Goal: Transaction & Acquisition: Purchase product/service

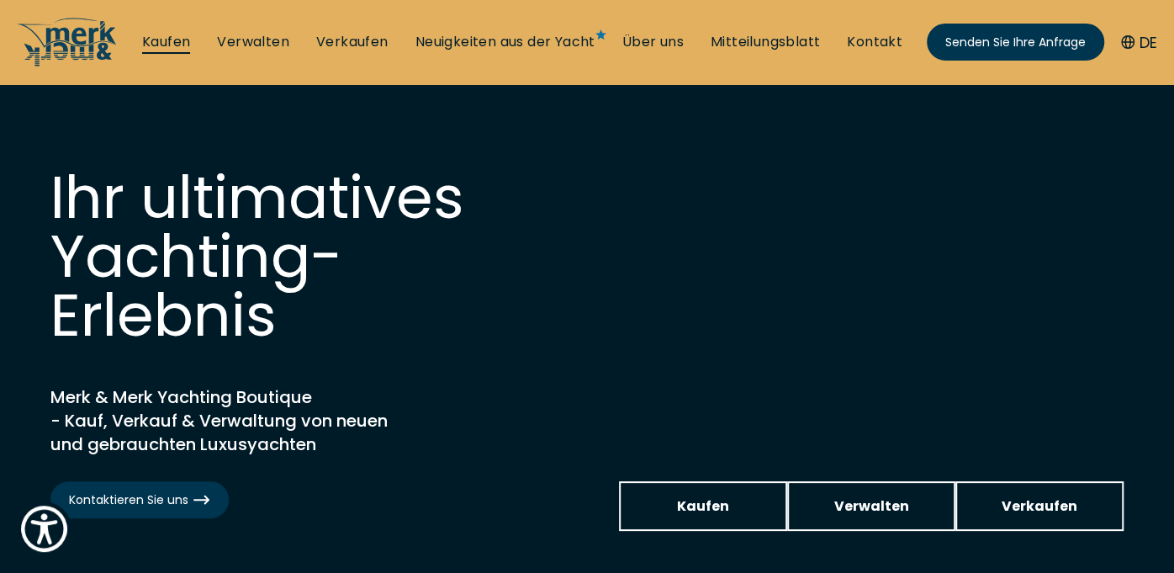
drag, startPoint x: 0, startPoint y: 0, endPoint x: 153, endPoint y: 37, distance: 157.4
click at [153, 37] on link "Kaufen" at bounding box center [166, 42] width 48 height 18
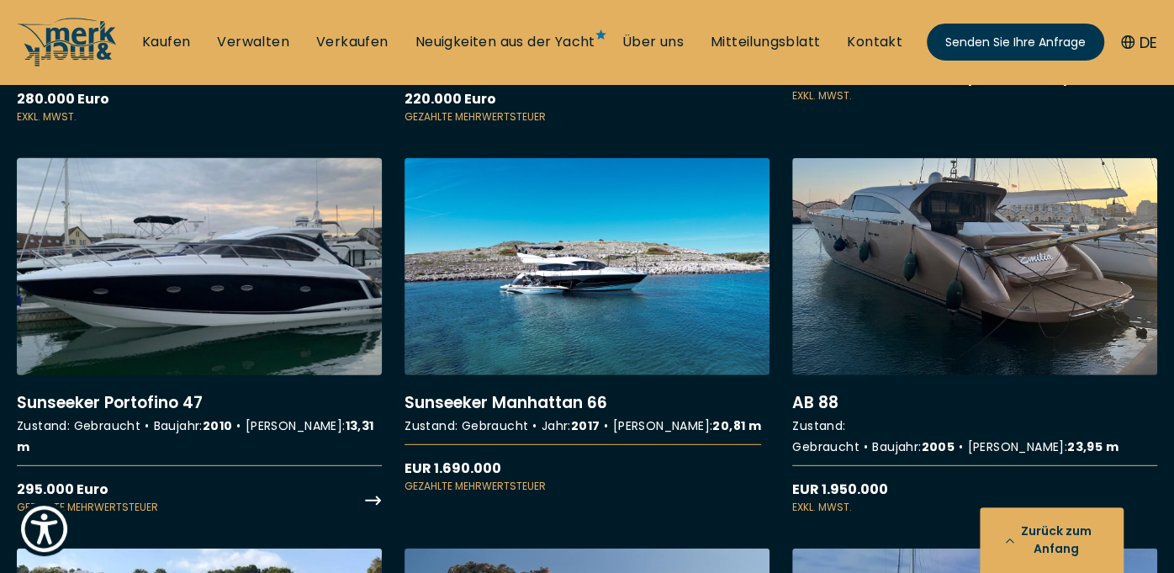
scroll to position [2690, 0]
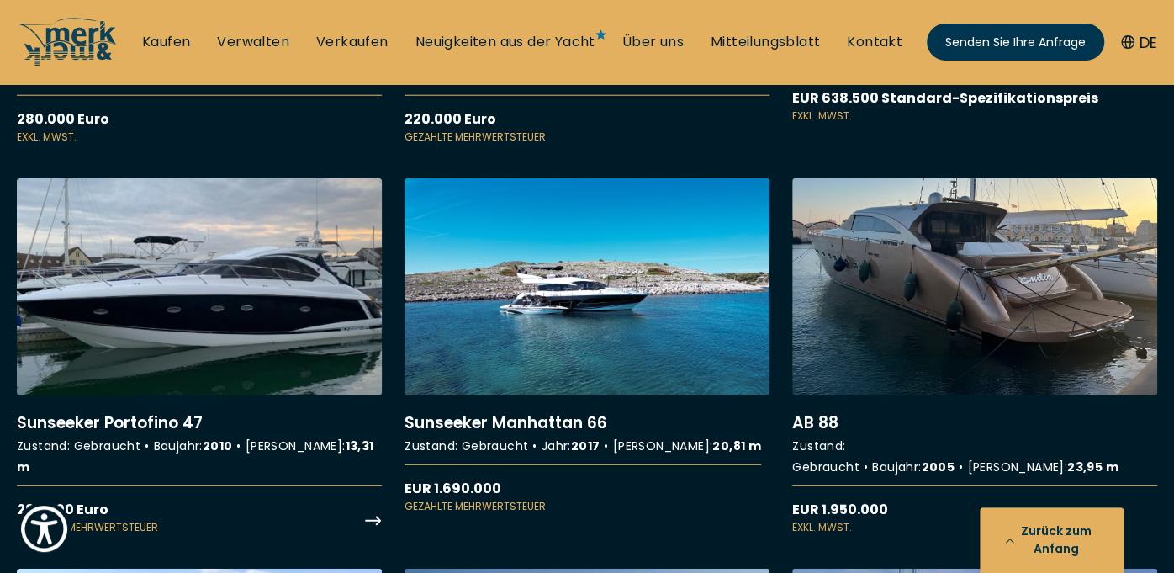
click at [156, 204] on link "Weitere Details zu Sunseeker Portofino 47" at bounding box center [199, 356] width 365 height 356
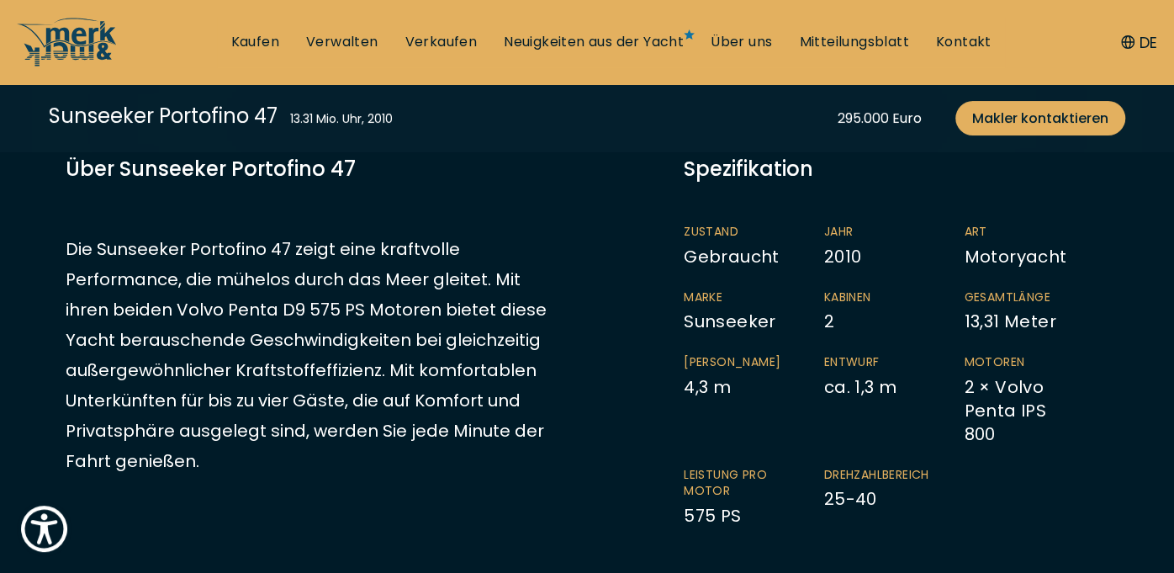
scroll to position [336, 0]
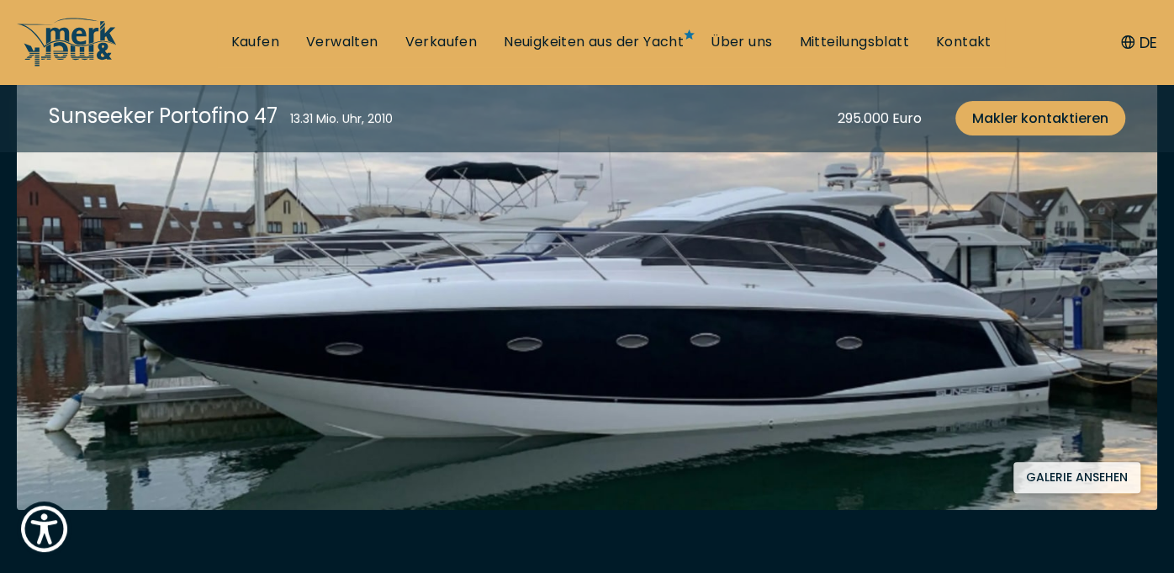
click at [1090, 473] on button "Galerie ansehen" at bounding box center [1076, 477] width 127 height 31
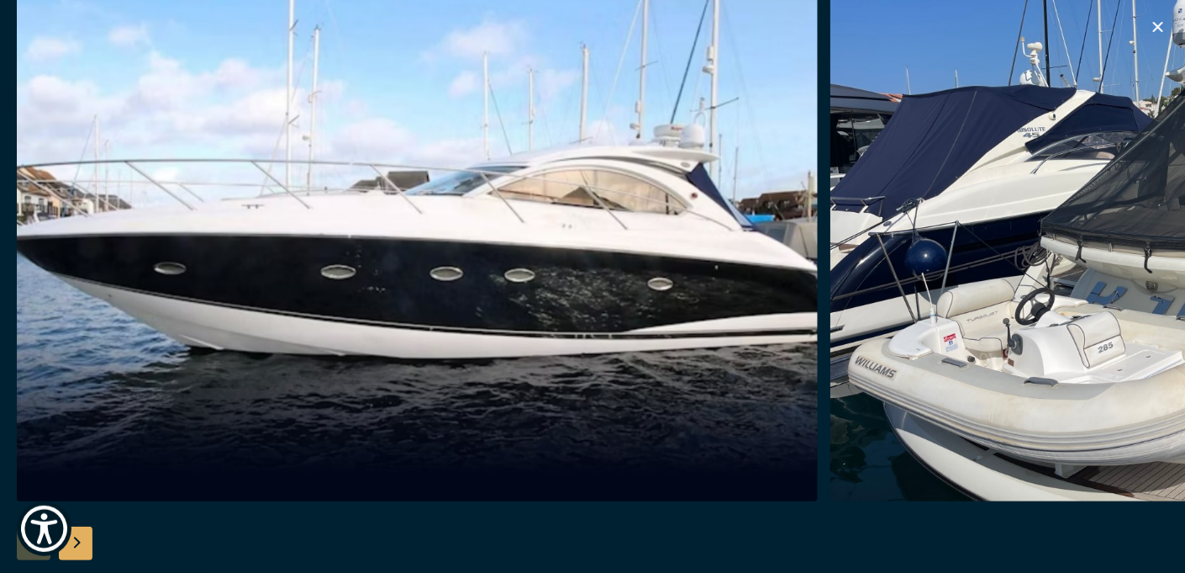
click at [82, 538] on div "Nächste Folie" at bounding box center [76, 543] width 34 height 34
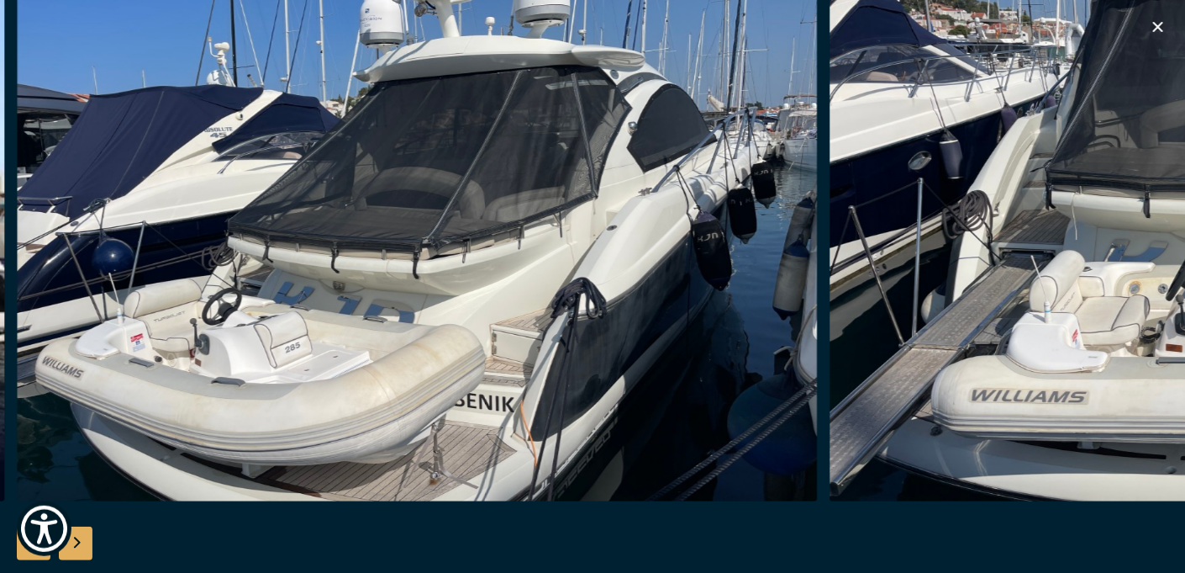
click at [82, 538] on div "Nächste Folie" at bounding box center [76, 543] width 34 height 34
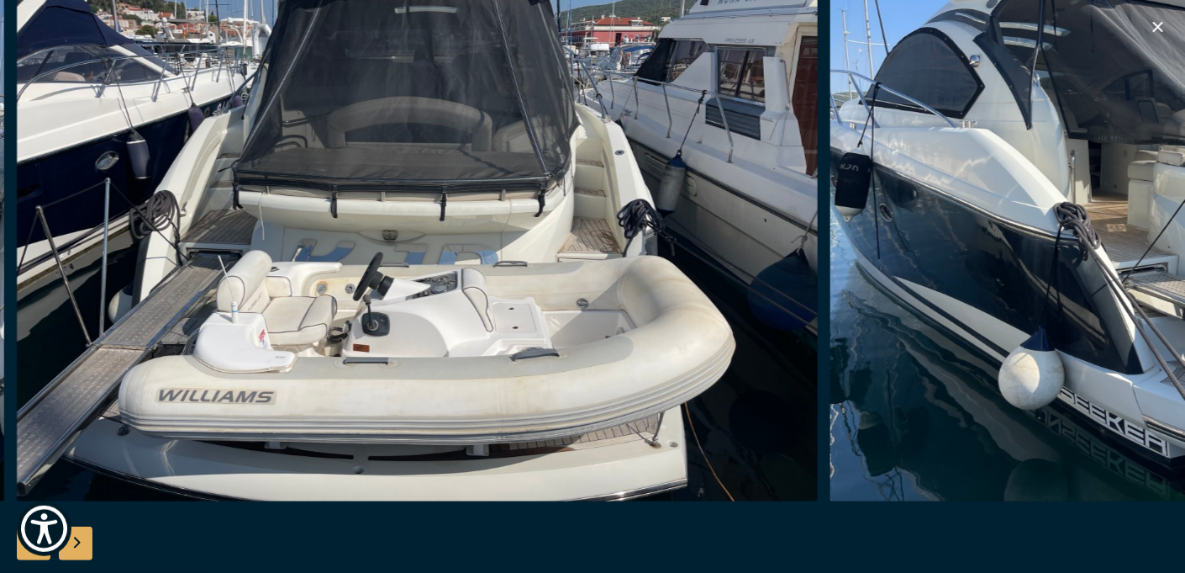
click at [82, 538] on div "Nächste Folie" at bounding box center [76, 543] width 34 height 34
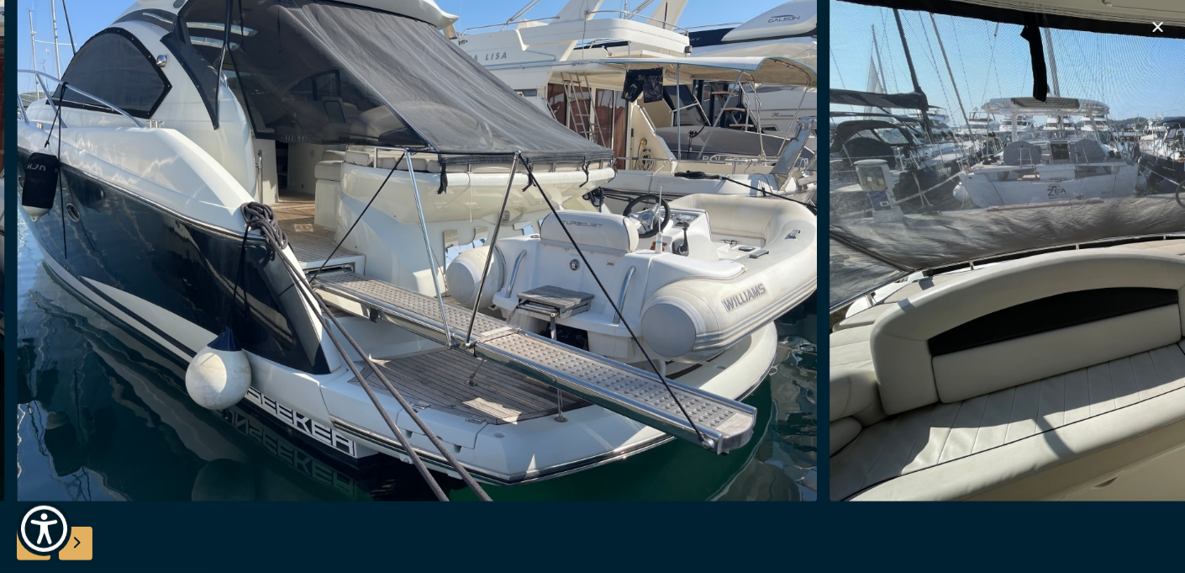
click at [81, 536] on div "Nächste Folie" at bounding box center [76, 543] width 34 height 34
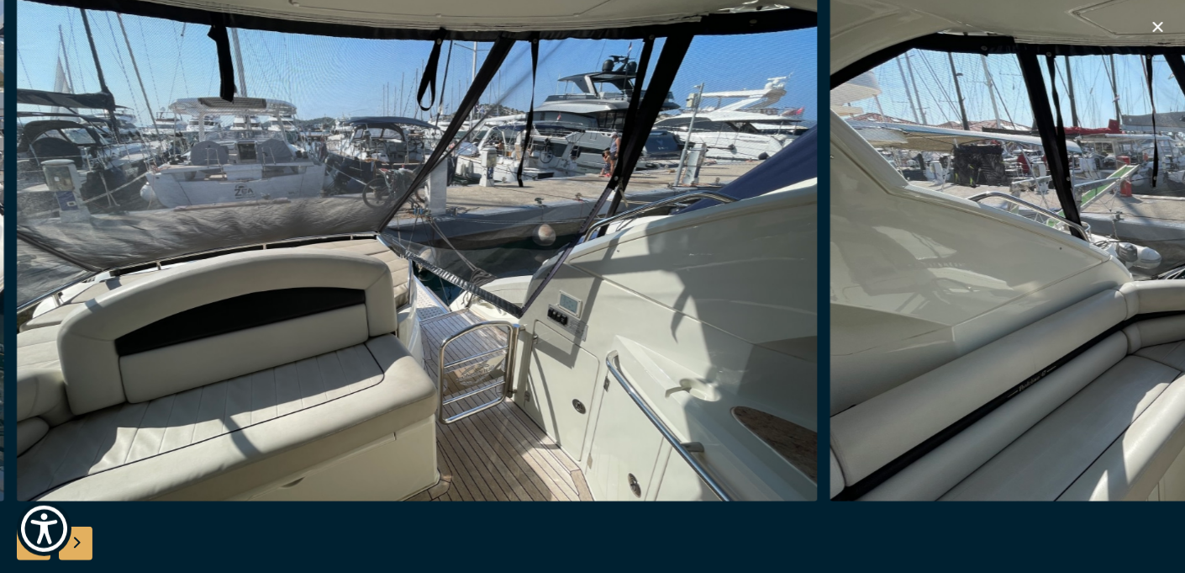
click at [81, 533] on div "Nächste Folie" at bounding box center [76, 543] width 34 height 34
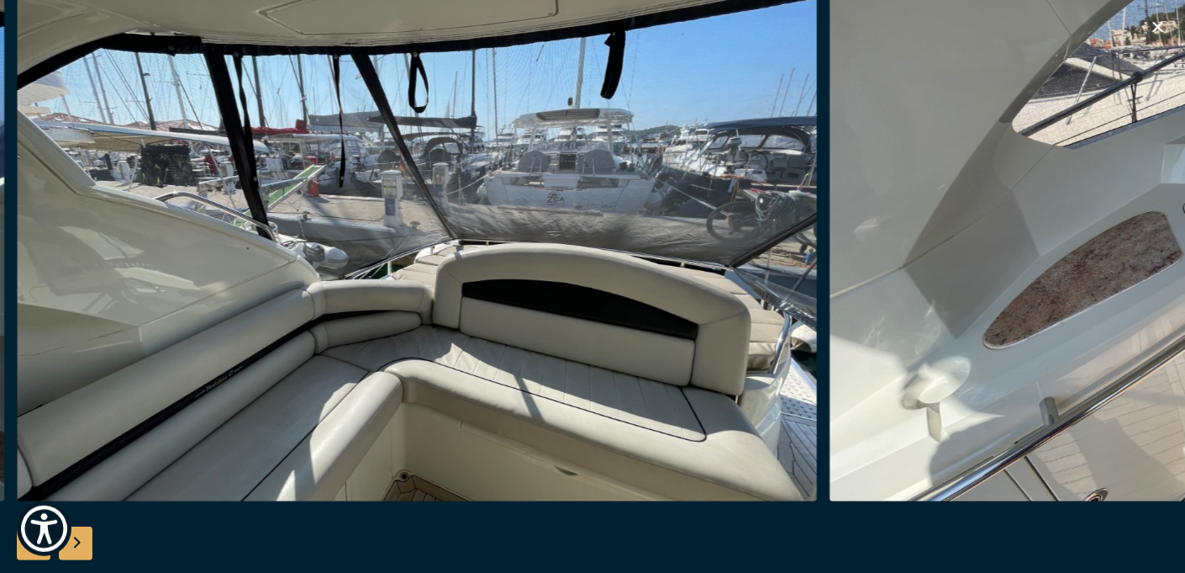
click at [81, 533] on div "Nächste Folie" at bounding box center [76, 543] width 34 height 34
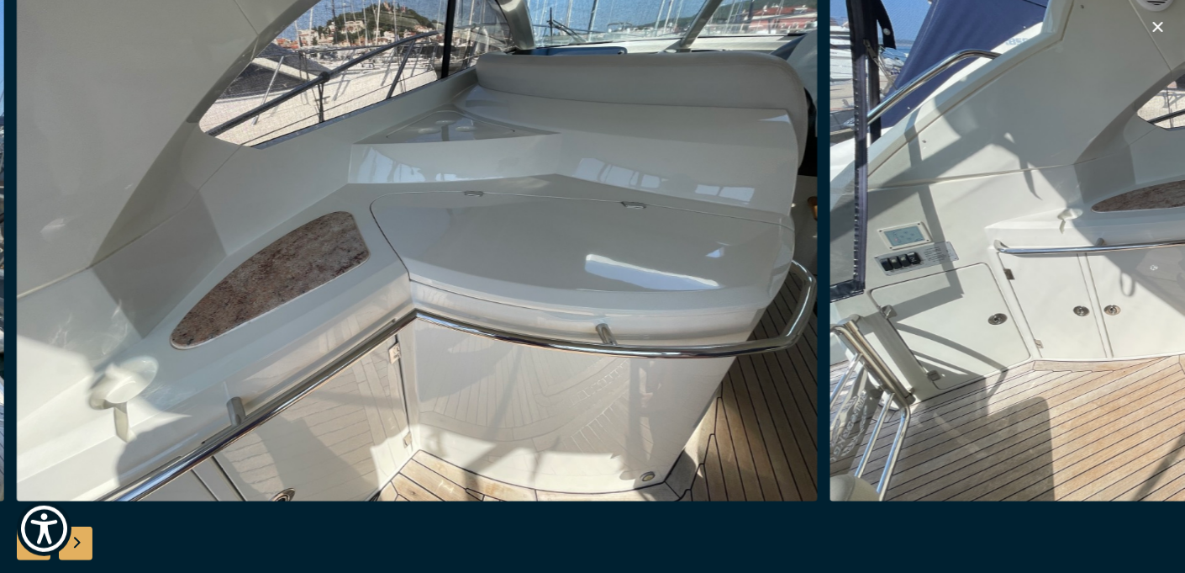
click at [81, 533] on div "Nächste Folie" at bounding box center [76, 543] width 34 height 34
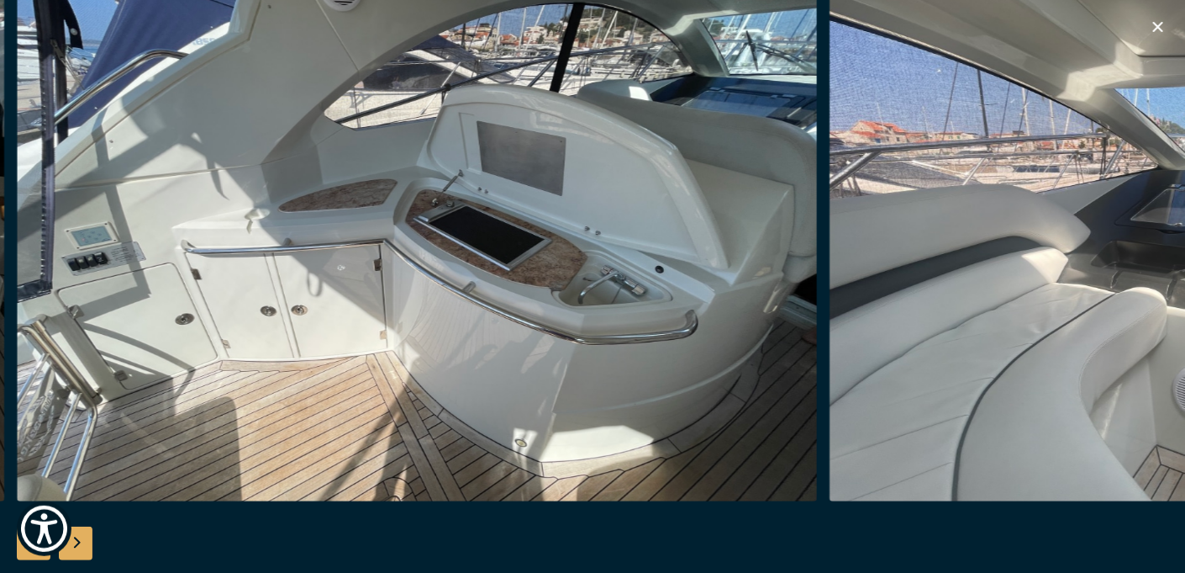
click at [81, 533] on div "Nächste Folie" at bounding box center [76, 543] width 34 height 34
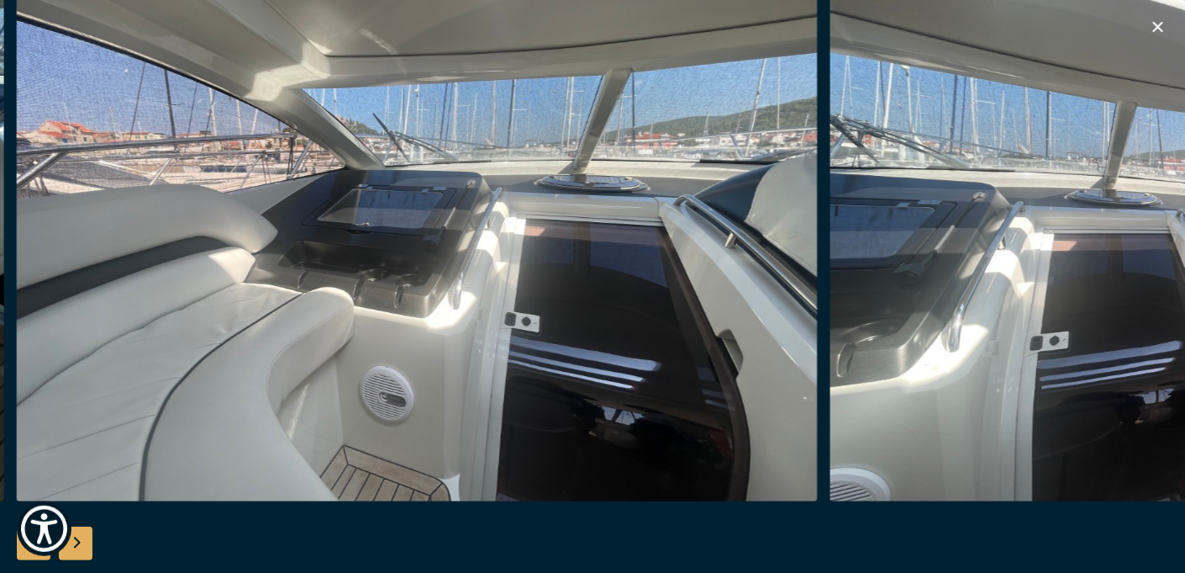
click at [81, 533] on div "Nächste Folie" at bounding box center [76, 543] width 34 height 34
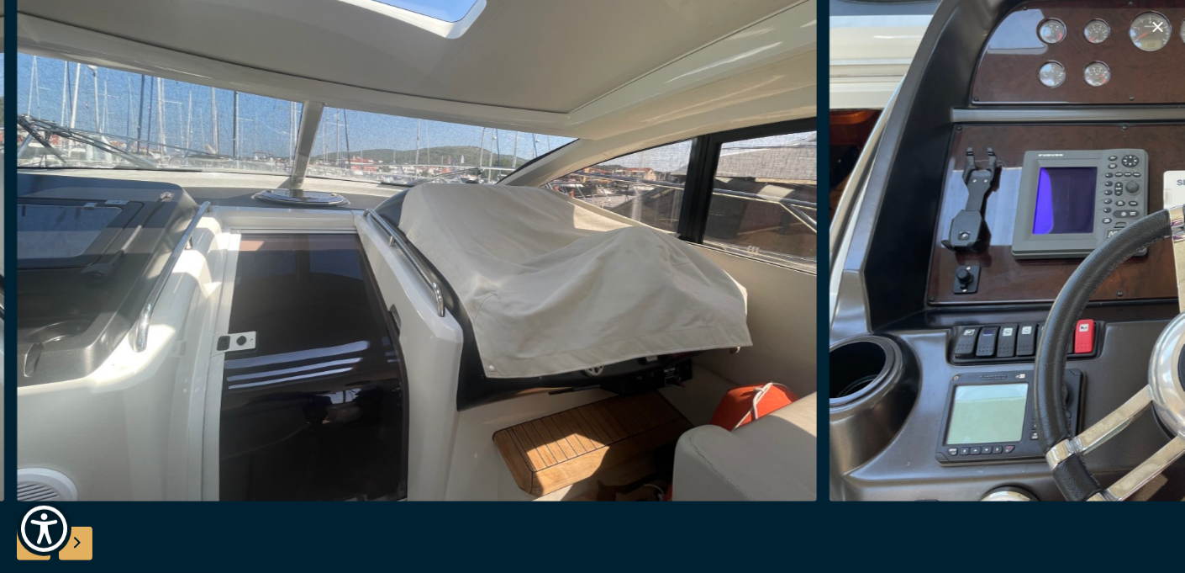
click at [79, 531] on div "Nächste Folie" at bounding box center [76, 543] width 34 height 34
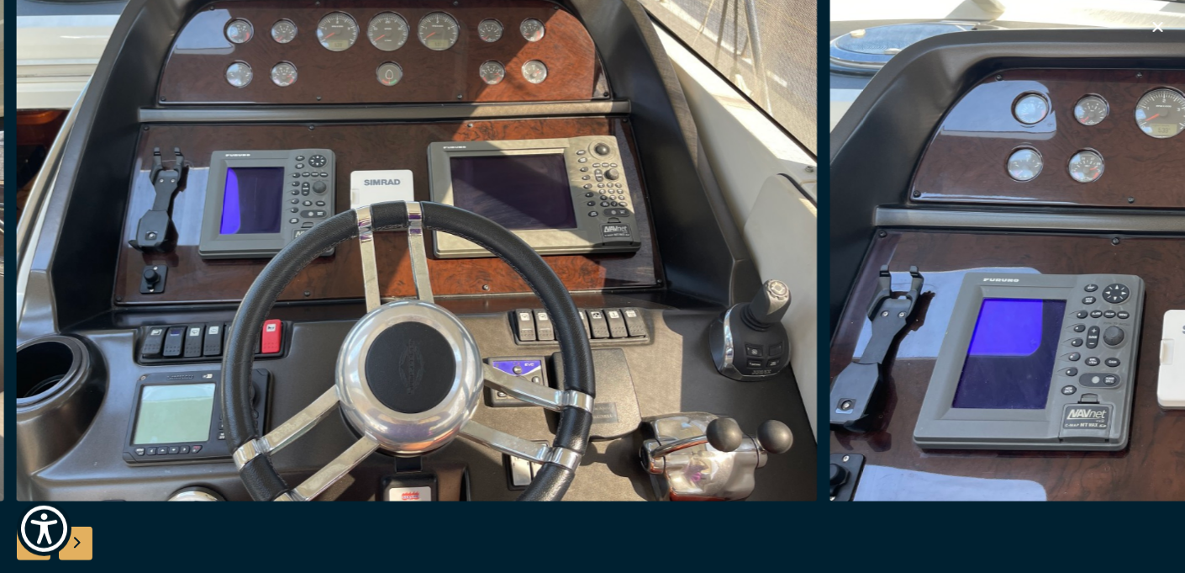
click at [79, 531] on div "Nächste Folie" at bounding box center [76, 543] width 34 height 34
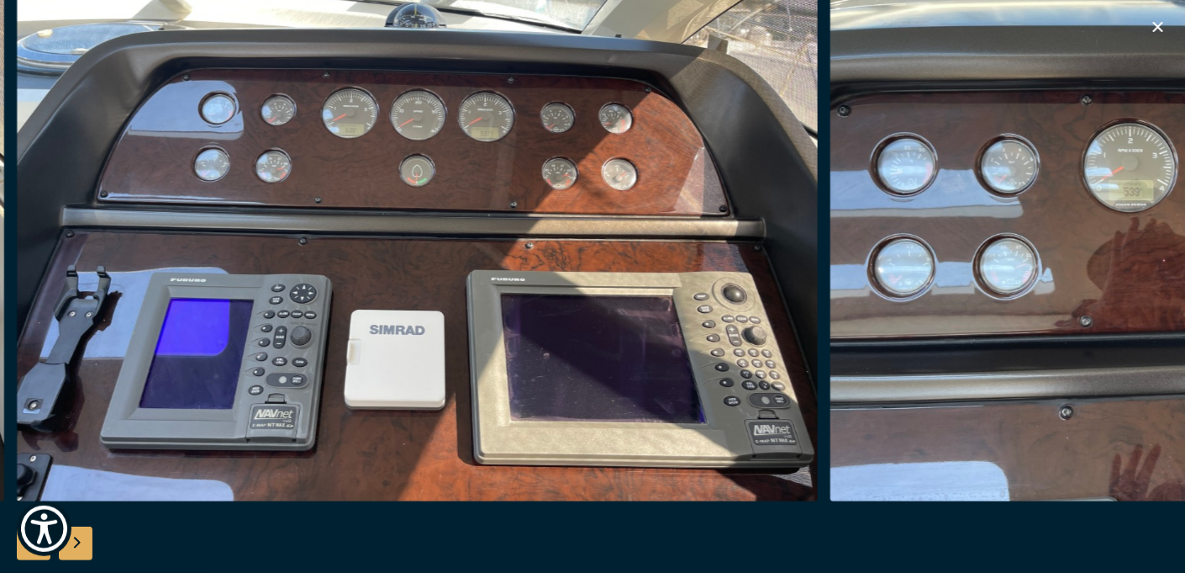
click at [79, 531] on div "Nächste Folie" at bounding box center [76, 543] width 34 height 34
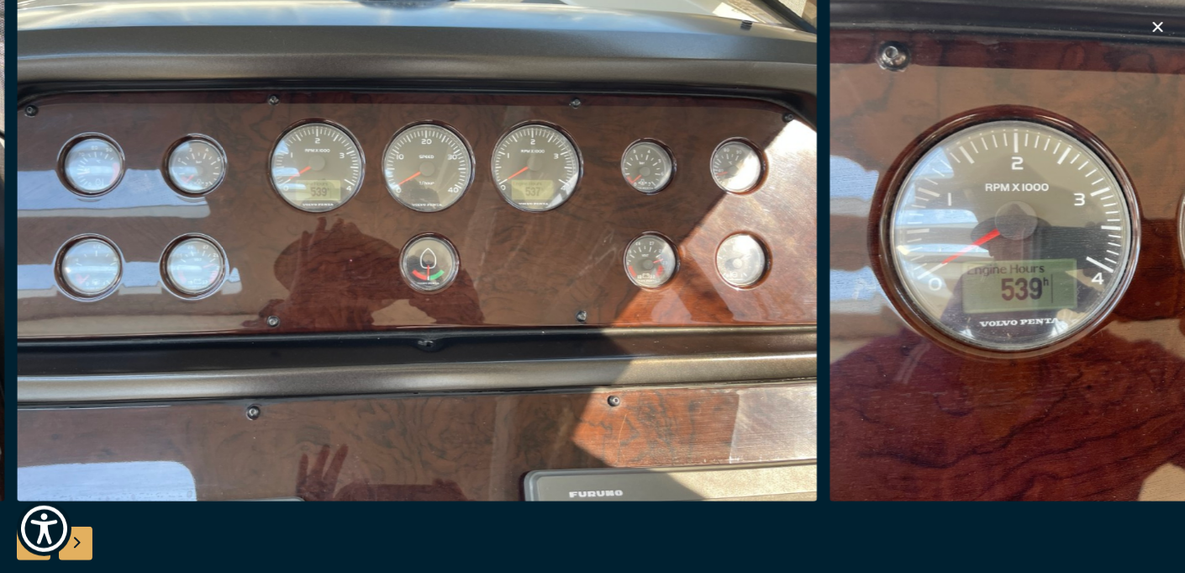
click at [79, 526] on div "Nächste Folie" at bounding box center [76, 543] width 34 height 34
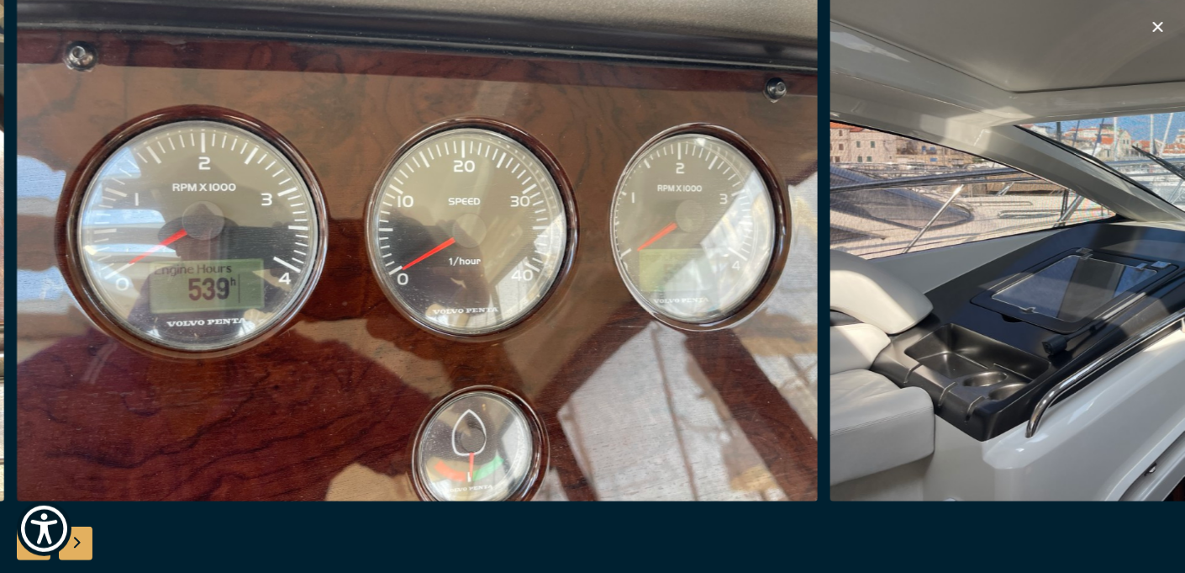
click at [79, 526] on div "Nächste Folie" at bounding box center [76, 543] width 34 height 34
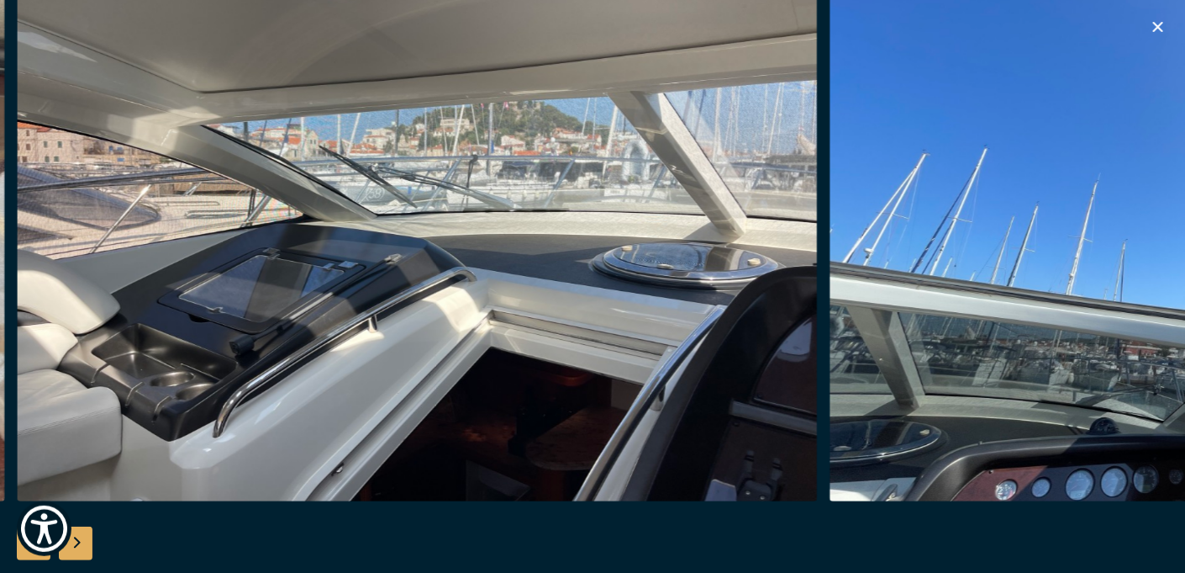
click at [79, 526] on div "Nächste Folie" at bounding box center [76, 543] width 34 height 34
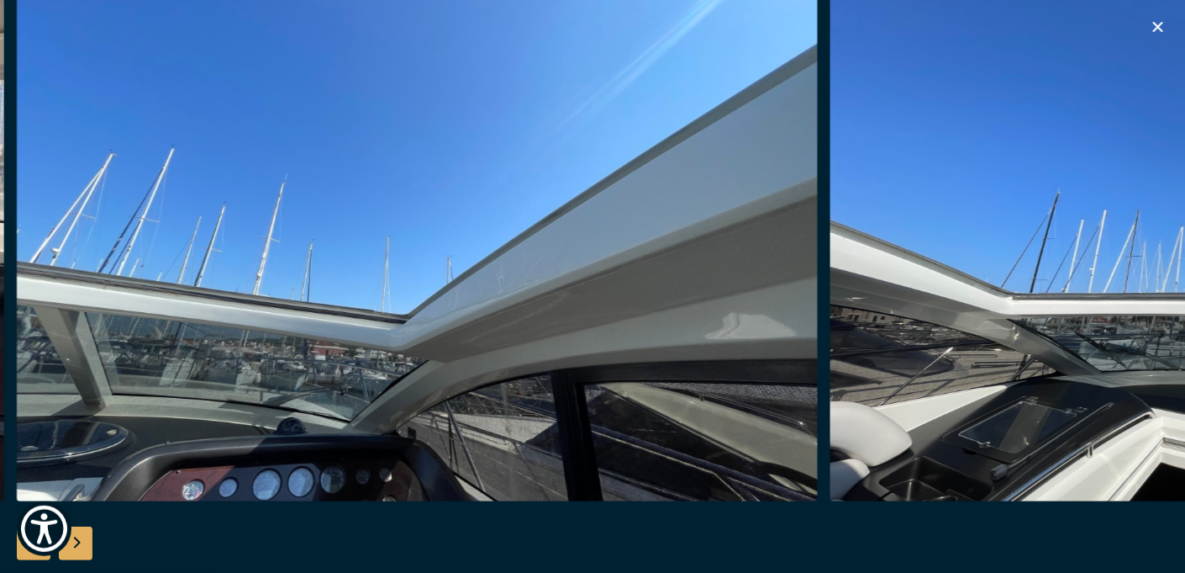
click at [79, 526] on div "Nächste Folie" at bounding box center [76, 543] width 34 height 34
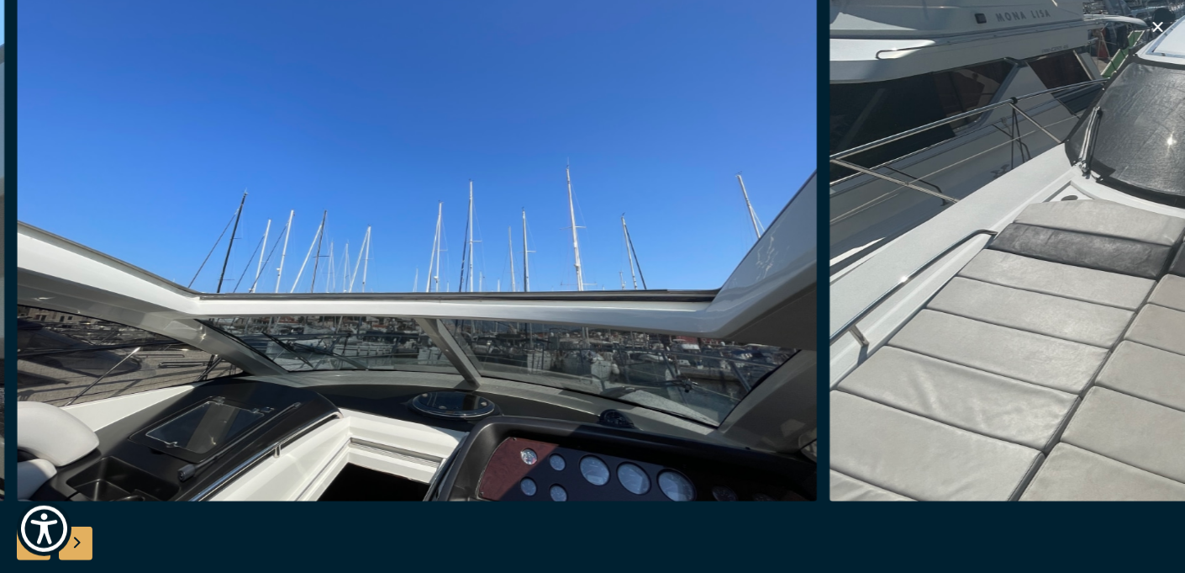
click at [79, 526] on div "Nächste Folie" at bounding box center [76, 543] width 34 height 34
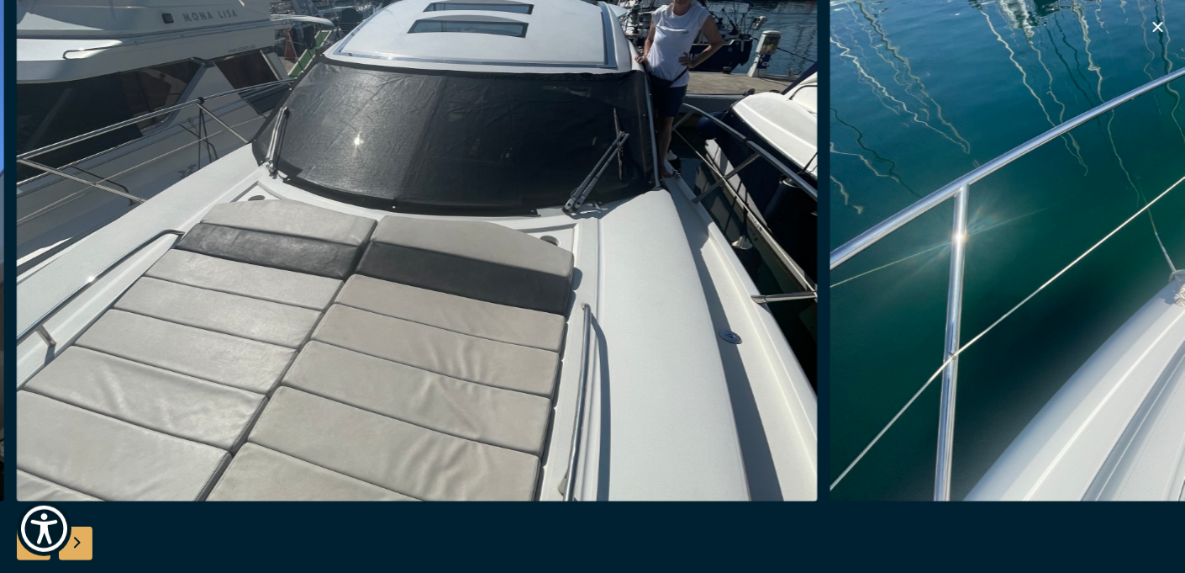
click at [79, 526] on div "Nächste Folie" at bounding box center [76, 543] width 34 height 34
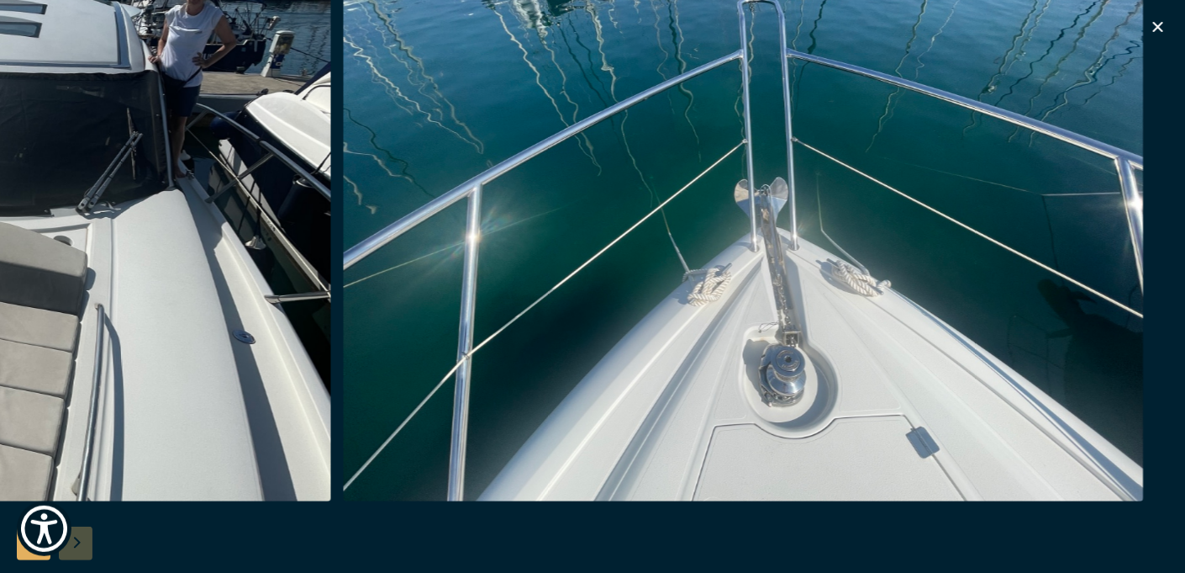
click at [79, 526] on div at bounding box center [592, 286] width 1185 height 647
click at [1156, 31] on icon "button" at bounding box center [1158, 27] width 20 height 20
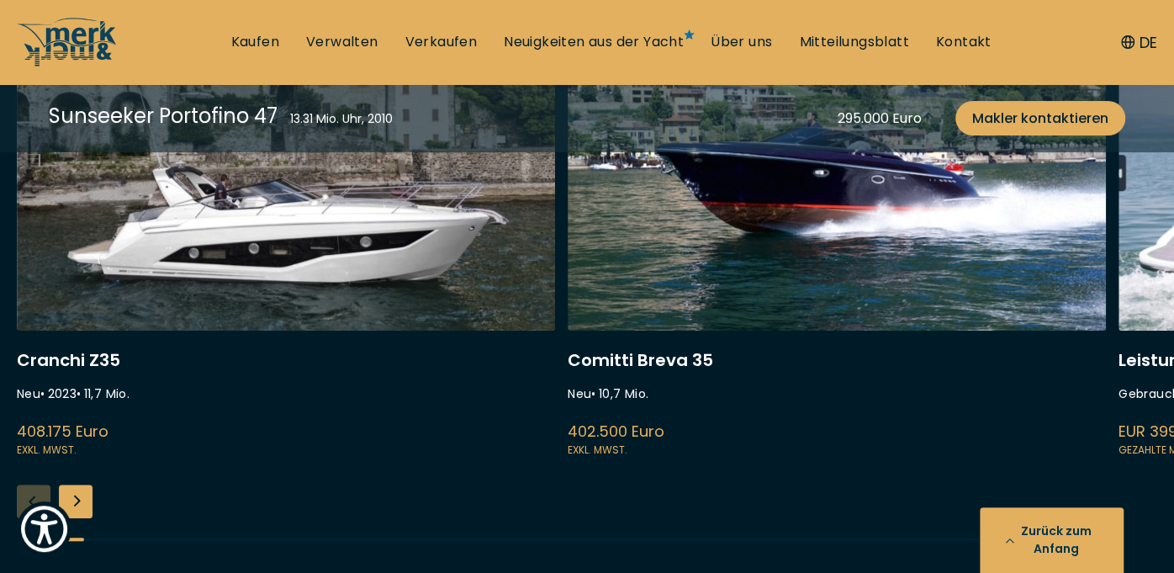
scroll to position [4253, 0]
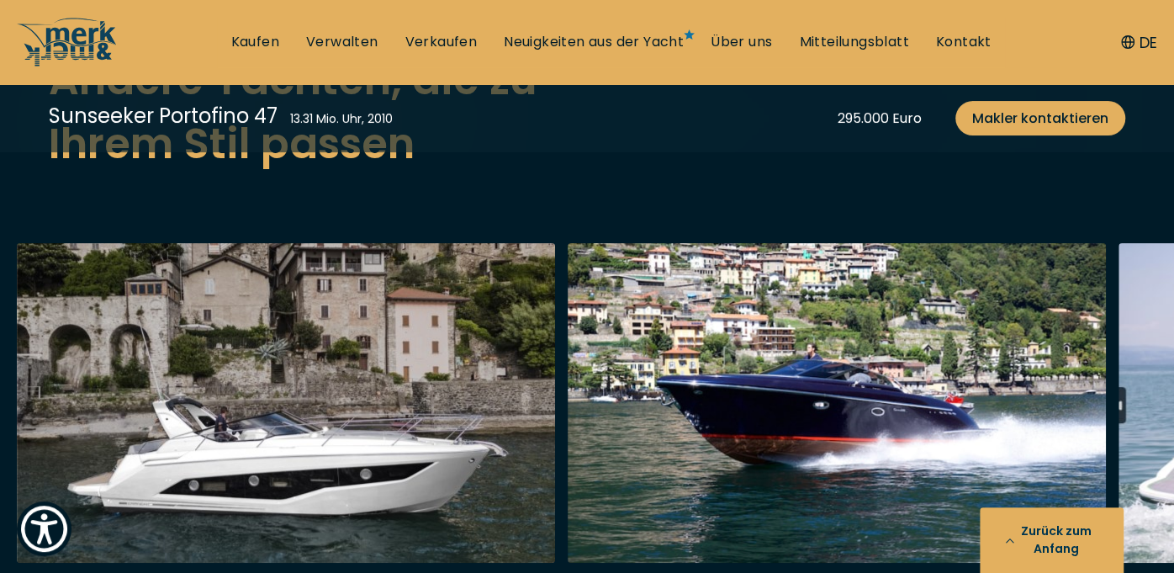
scroll to position [3833, 0]
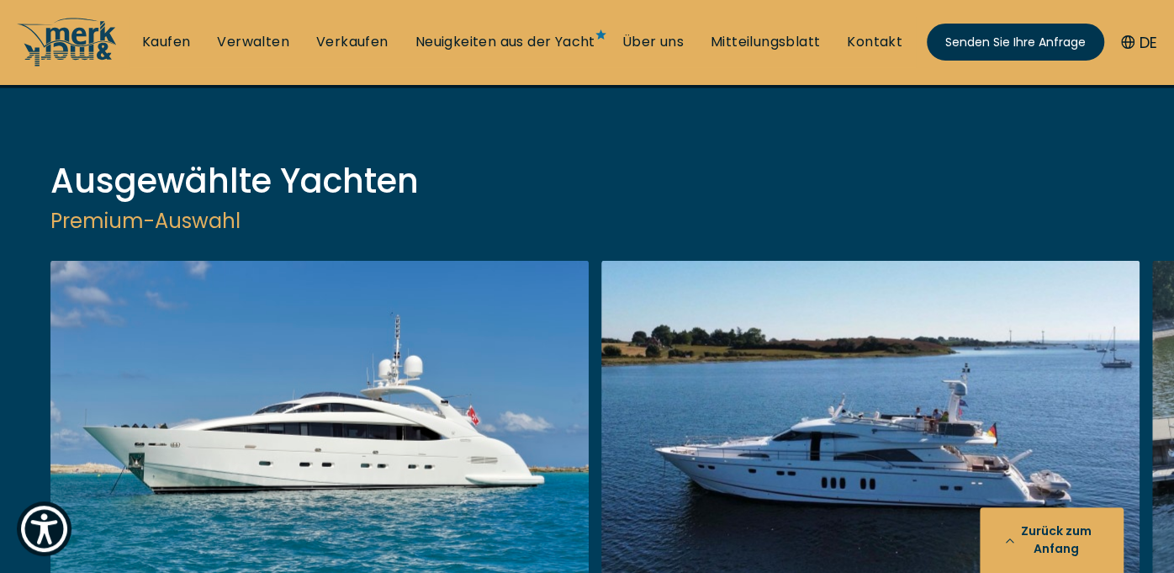
scroll to position [2018, 0]
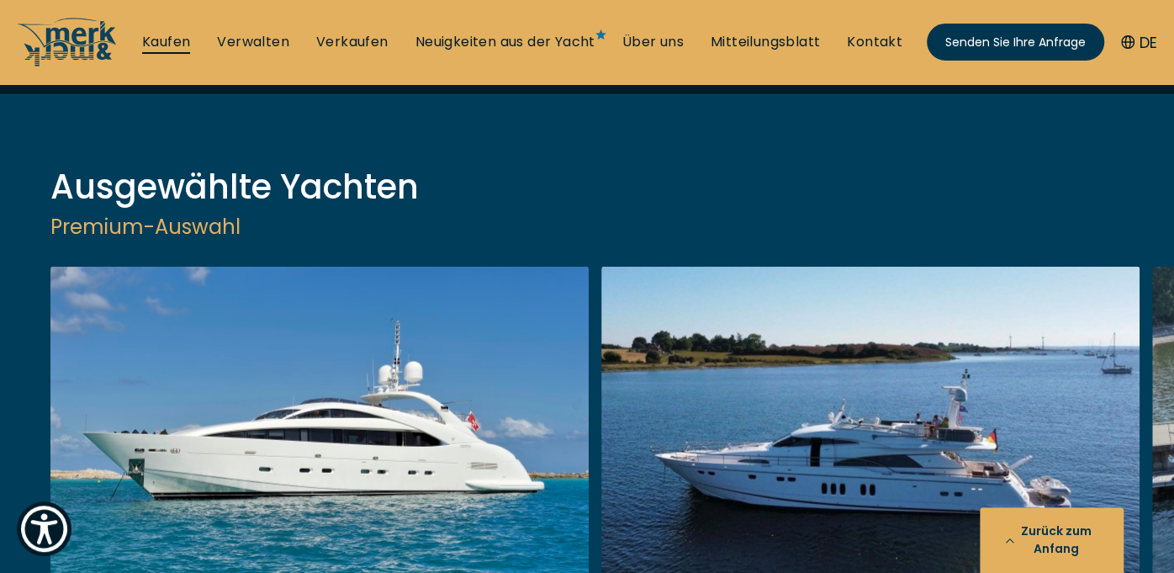
click at [156, 42] on link "Kaufen" at bounding box center [166, 42] width 48 height 18
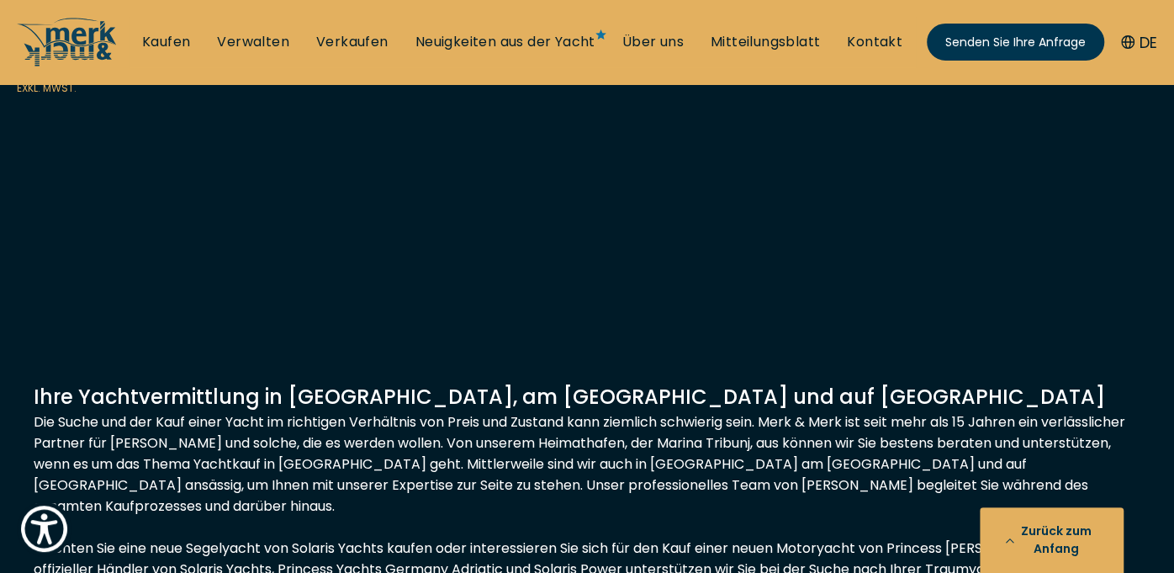
scroll to position [14796, 0]
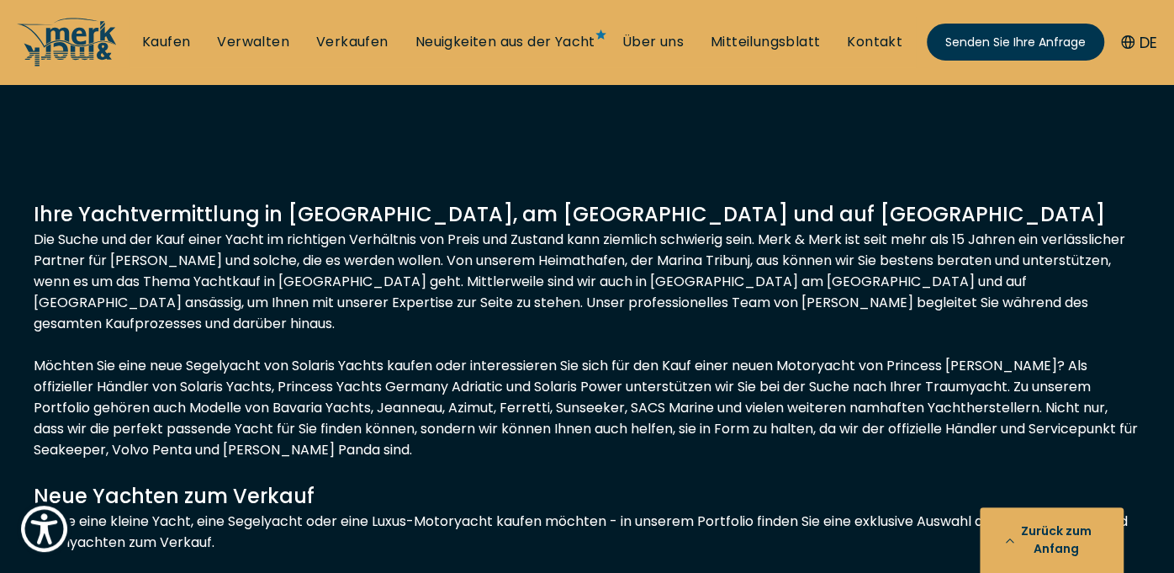
drag, startPoint x: 55, startPoint y: 459, endPoint x: 49, endPoint y: 476, distance: 17.8
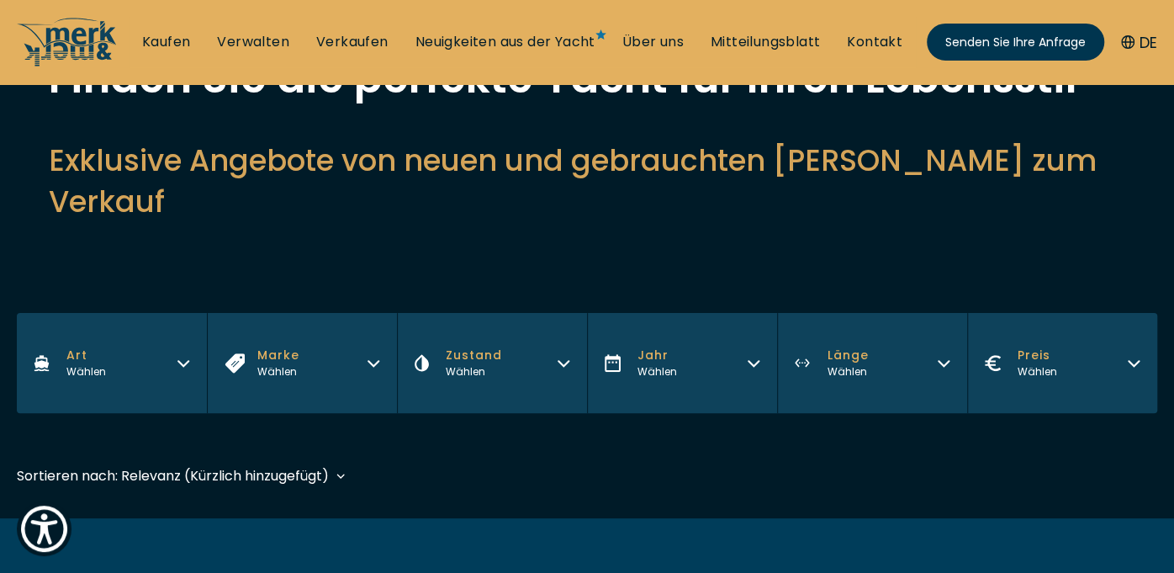
scroll to position [168, 0]
